Goal: Information Seeking & Learning: Learn about a topic

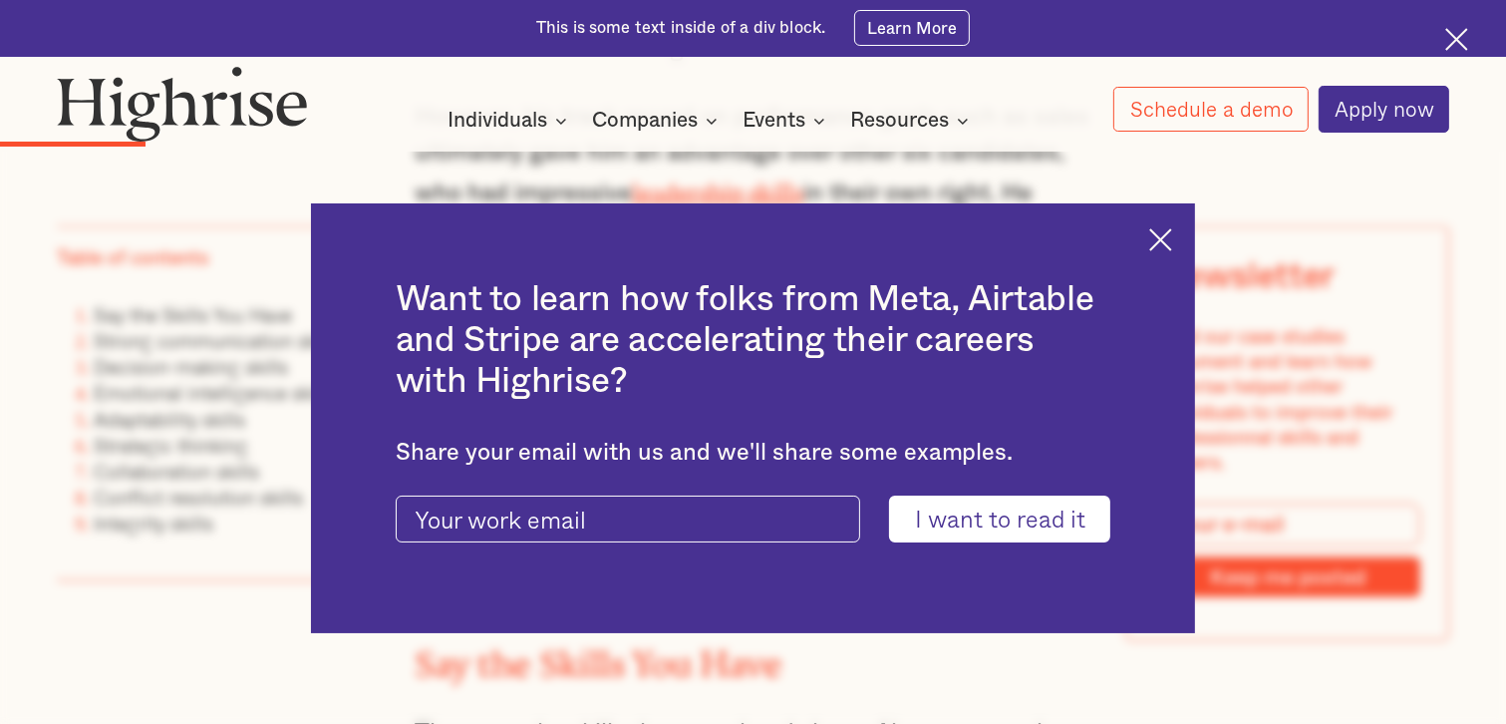
scroll to position [2592, 0]
click at [1172, 233] on img at bounding box center [1161, 239] width 23 height 23
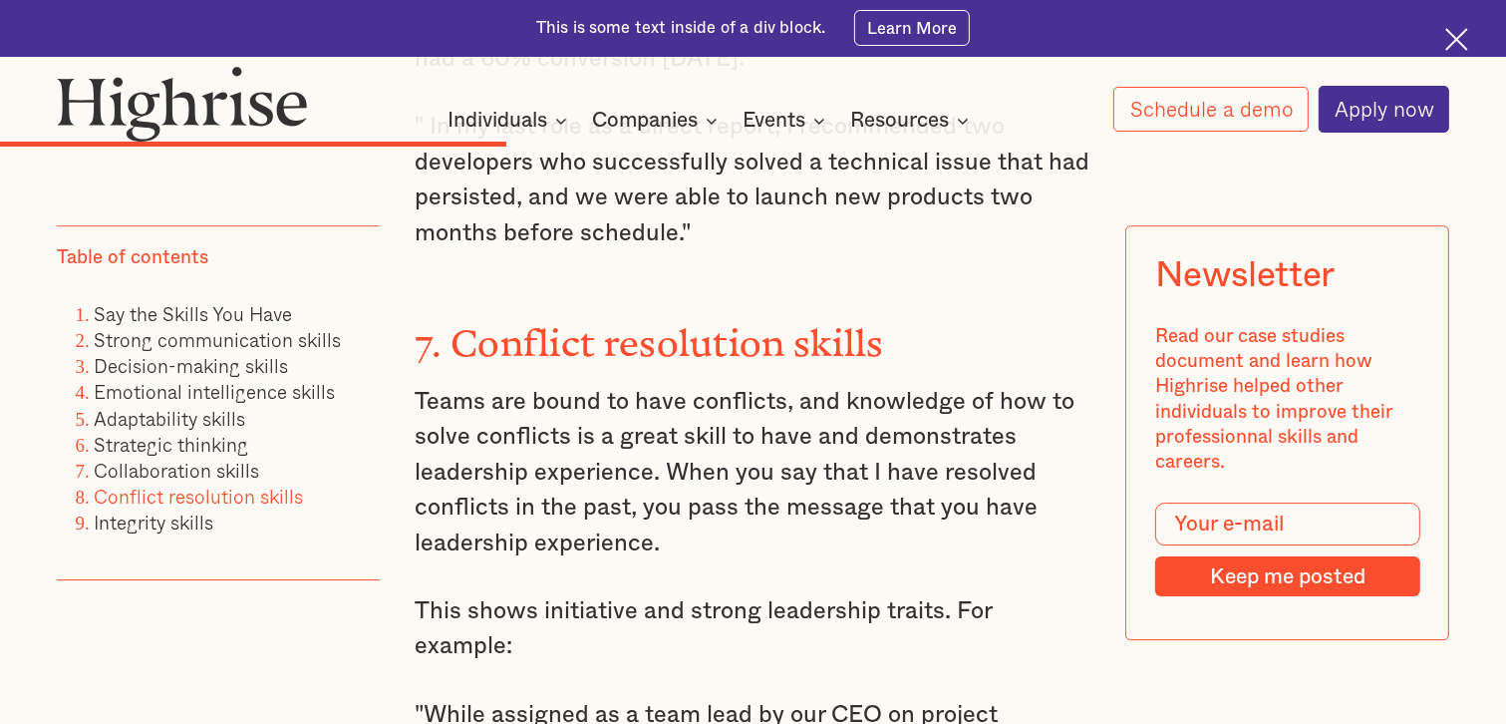
scroll to position [6281, 0]
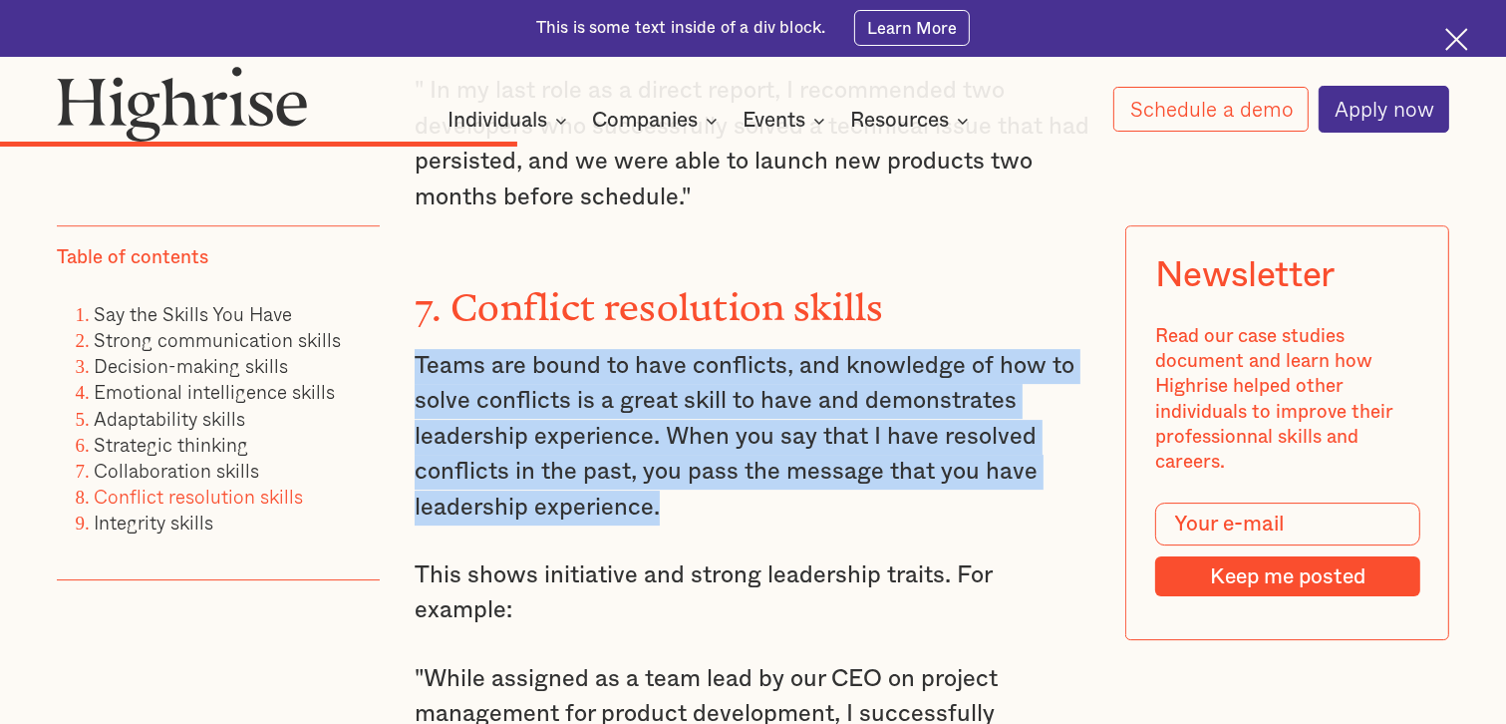
drag, startPoint x: 415, startPoint y: 317, endPoint x: 697, endPoint y: 468, distance: 319.8
click at [697, 468] on p "Teams are bound to have conflicts, and knowledge of how to solve conflicts is a…" at bounding box center [753, 437] width 677 height 176
copy p "Teams are bound to have conflicts, and knowledge of how to solve conflicts is a…"
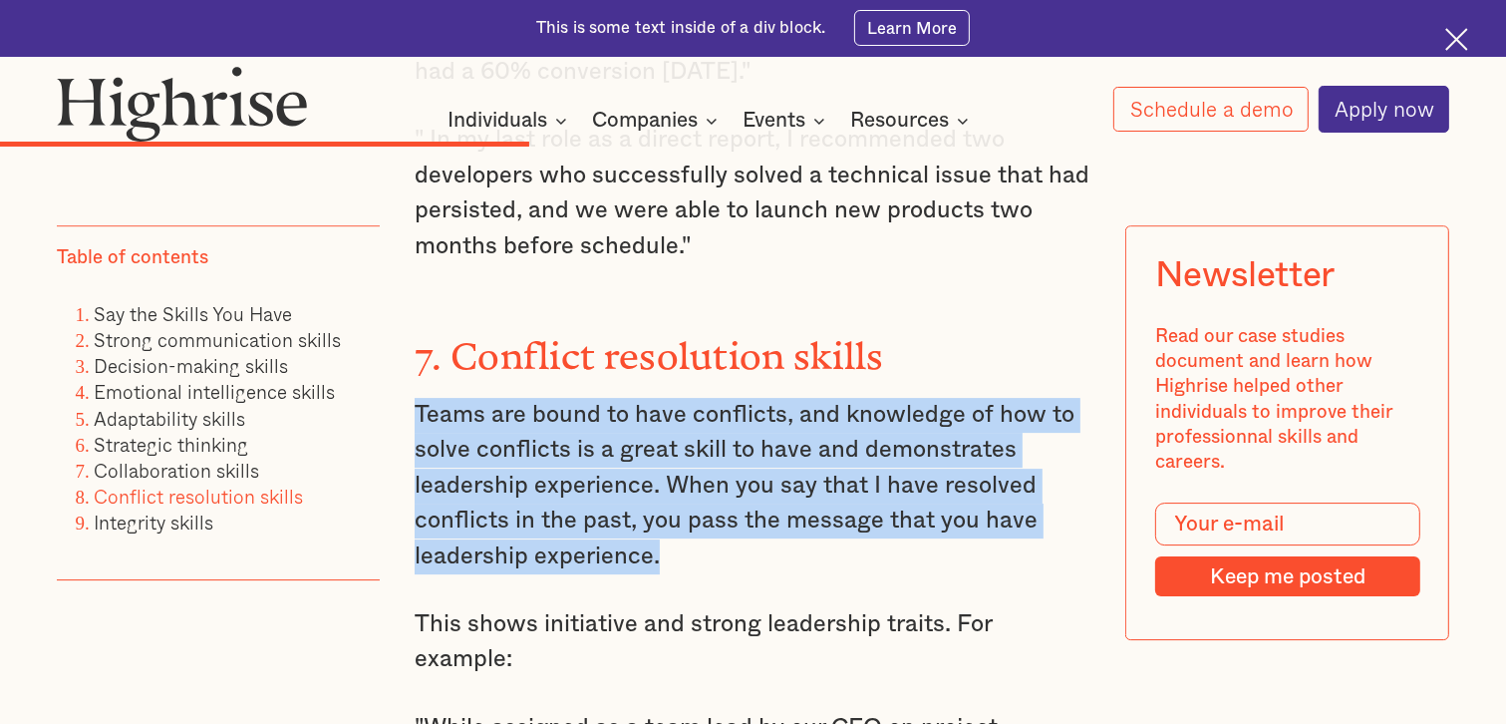
scroll to position [6181, 0]
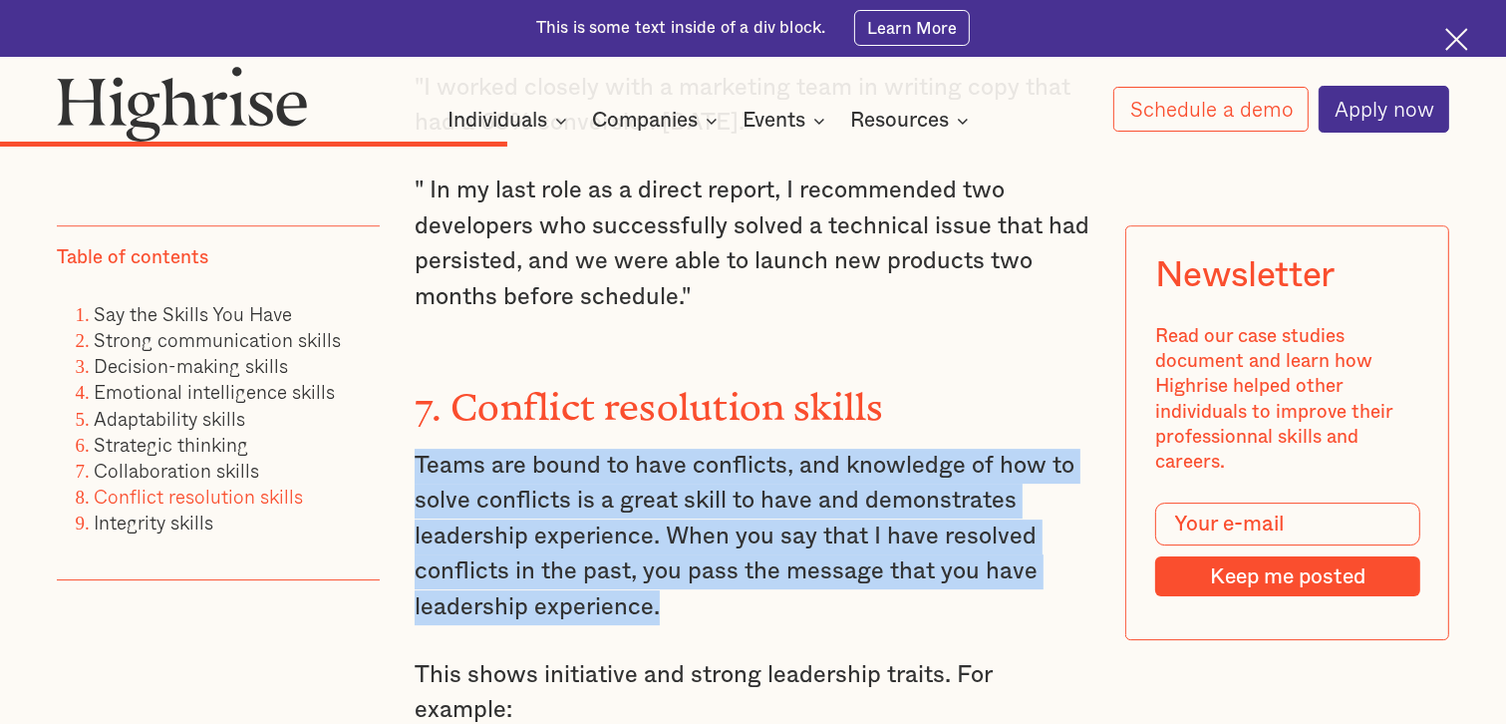
click at [562, 399] on div "5. Strategic thinking This is the ability to think ahead and plan for the futur…" at bounding box center [753, 431] width 677 height 2093
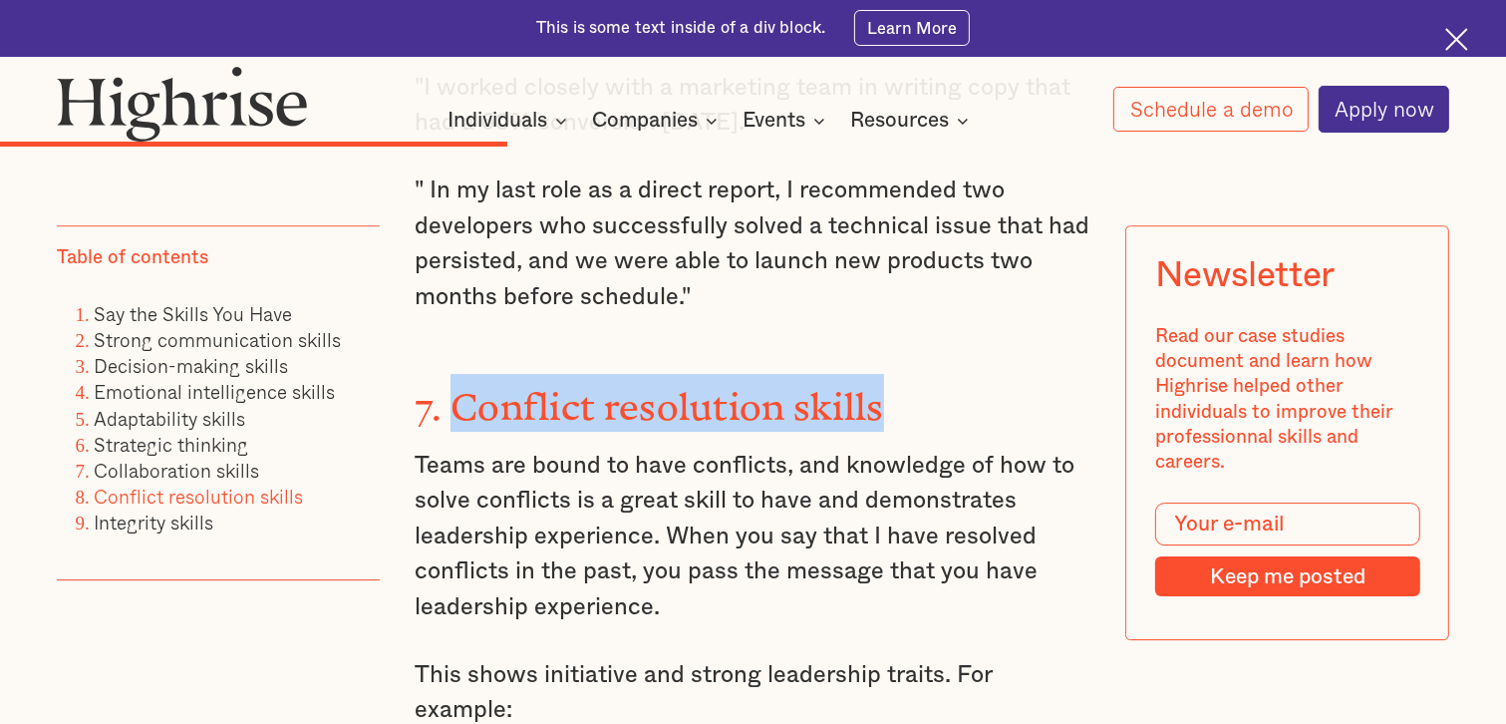
drag, startPoint x: 455, startPoint y: 364, endPoint x: 885, endPoint y: 371, distance: 430.8
click at [885, 374] on h3 "7. Conflict resolution skills" at bounding box center [753, 403] width 677 height 58
copy strong "Conflict resolution skills"
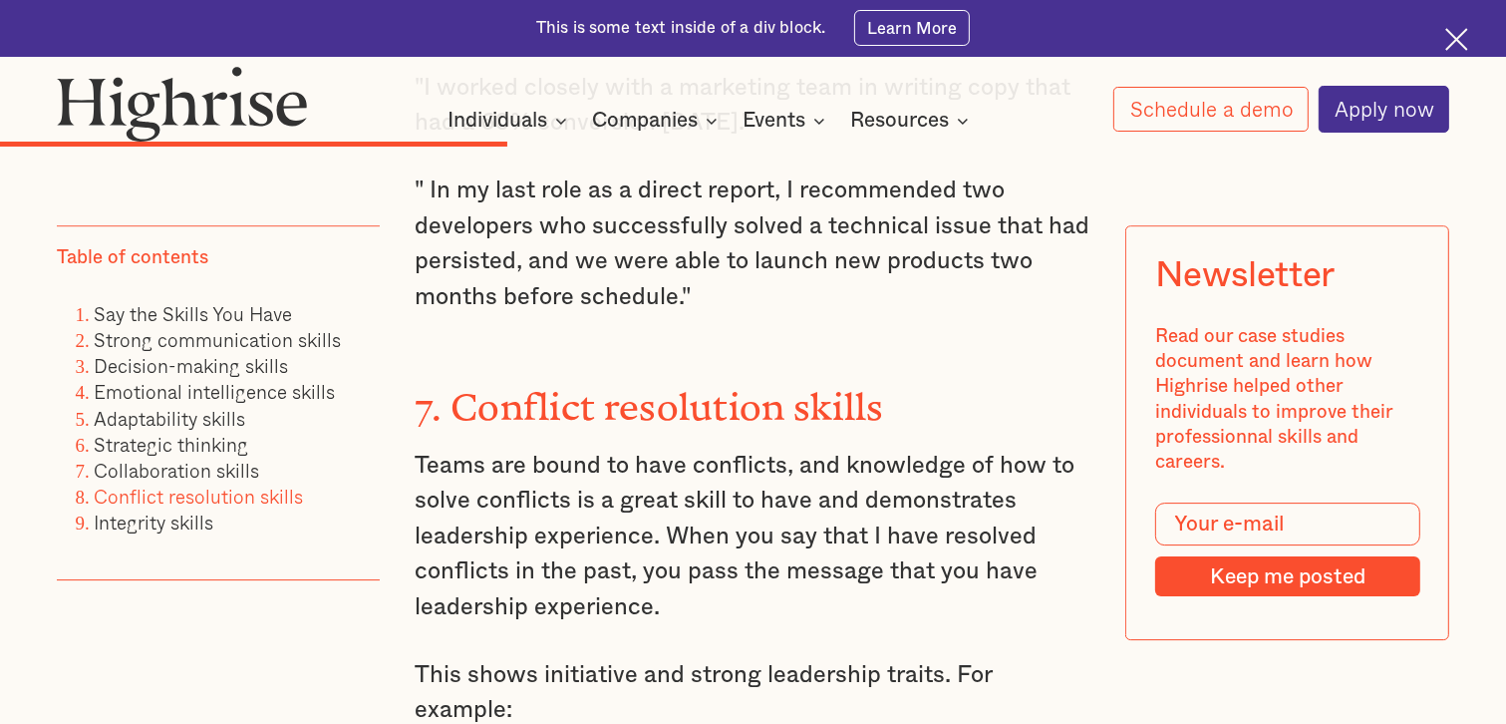
click at [657, 539] on p "Teams are bound to have conflicts, and knowledge of how to solve conflicts is a…" at bounding box center [753, 537] width 677 height 176
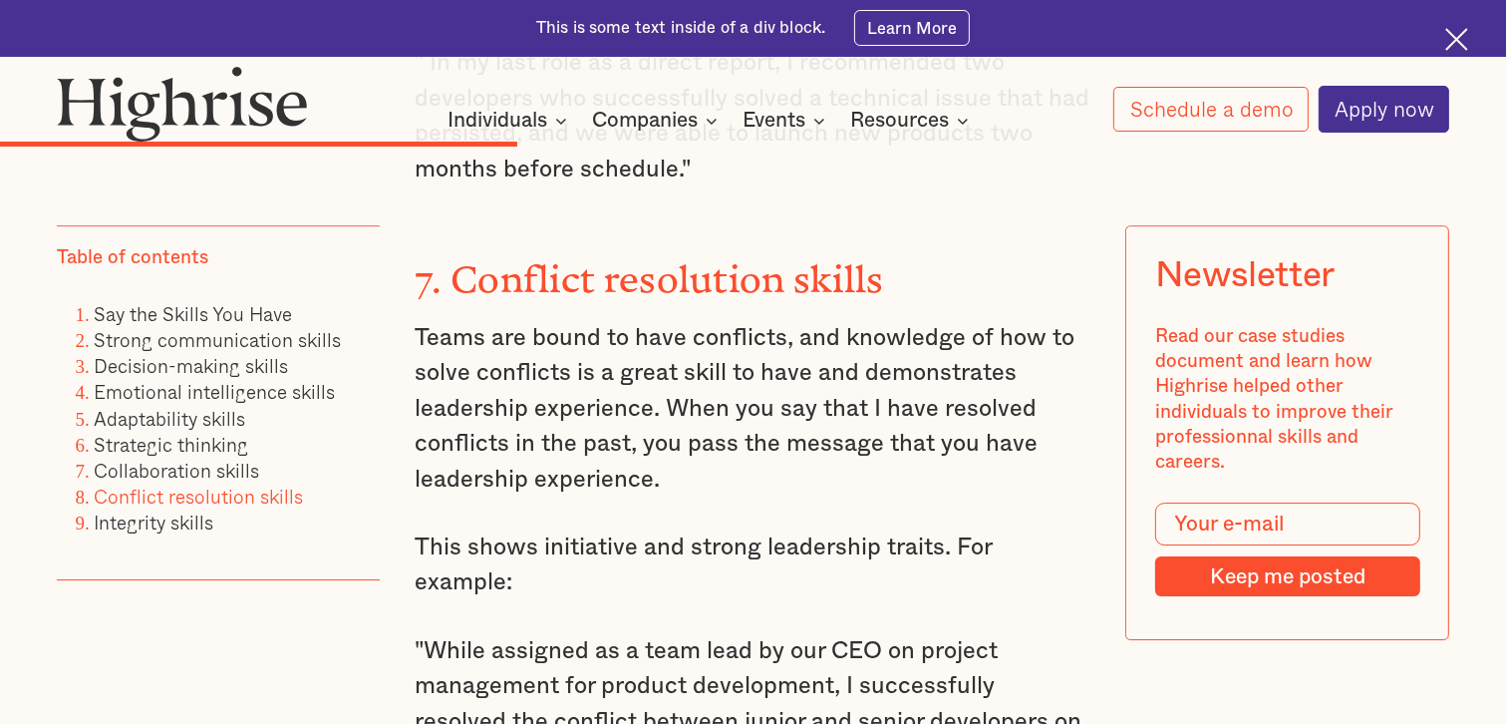
scroll to position [6281, 0]
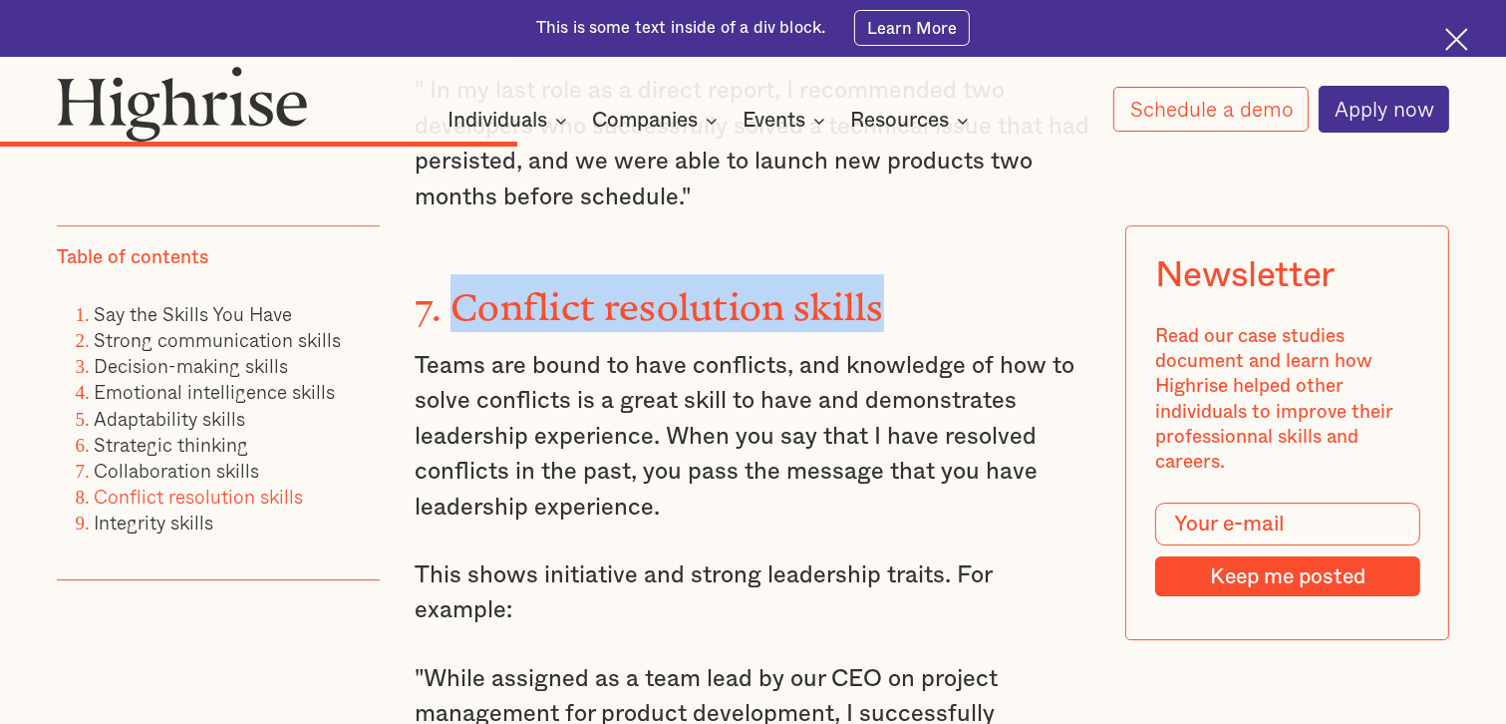
drag, startPoint x: 459, startPoint y: 262, endPoint x: 908, endPoint y: 254, distance: 449.7
click at [908, 274] on h3 "7. Conflict resolution skills" at bounding box center [753, 303] width 677 height 58
copy strong "Conflict resolution skills"
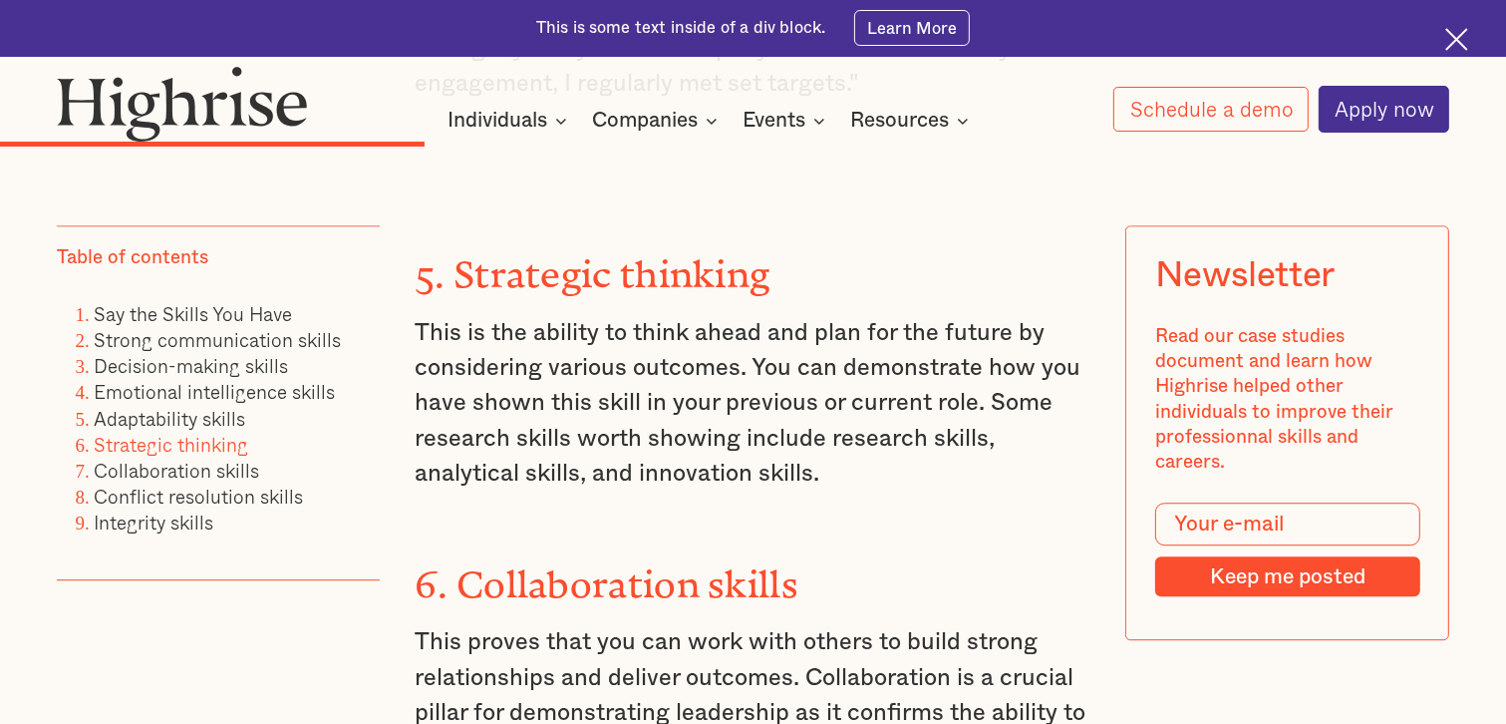
scroll to position [5284, 0]
